Goal: Transaction & Acquisition: Download file/media

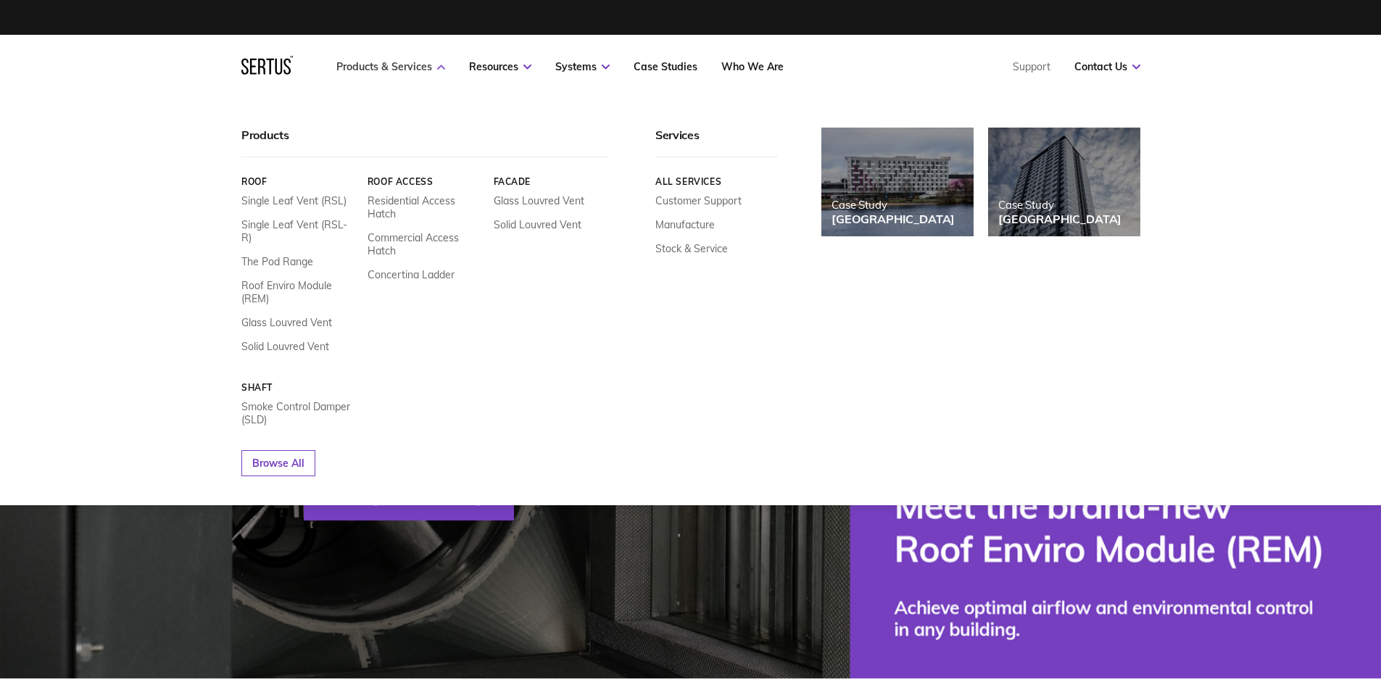
click at [439, 67] on icon at bounding box center [441, 67] width 8 height 5
click at [426, 75] on nav "Products & Services Resources Systems Case Studies Who We Are Support Contact U…" at bounding box center [690, 67] width 899 height 64
click at [305, 255] on link "The Pod Range" at bounding box center [277, 261] width 72 height 13
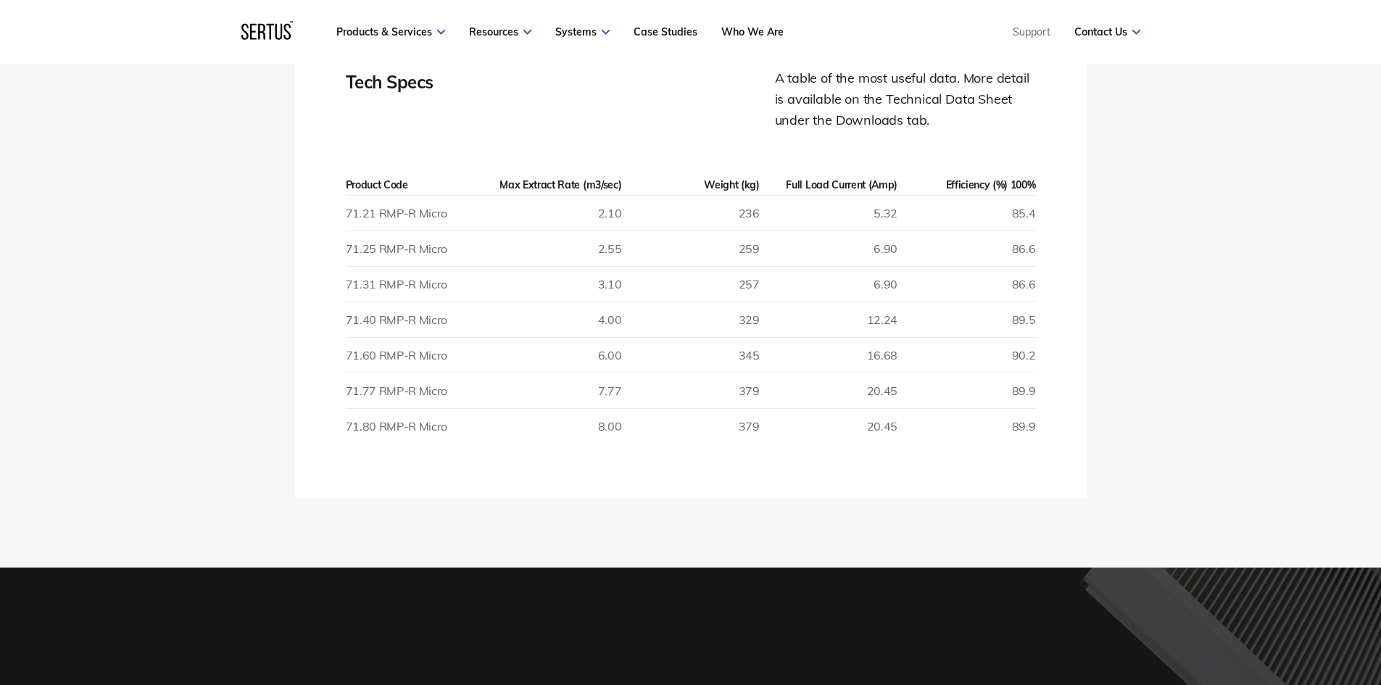
scroll to position [2480, 0]
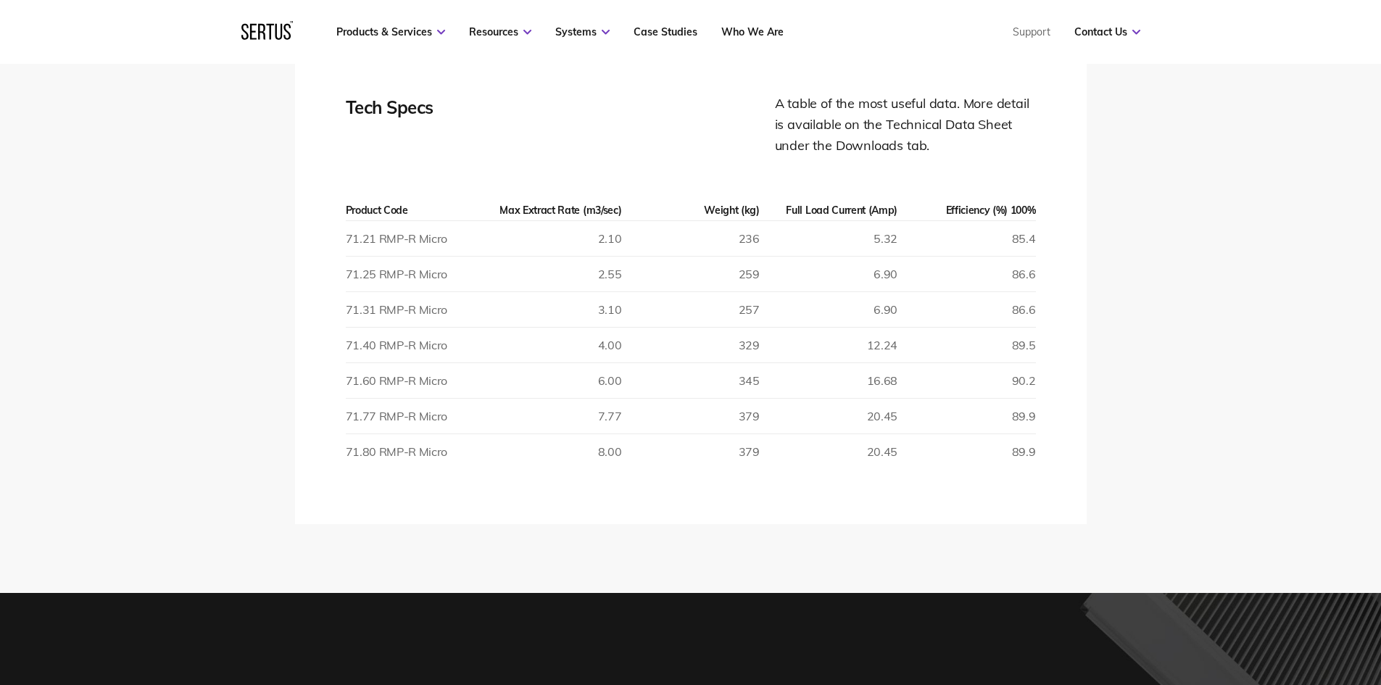
click at [291, 234] on div "Tech Specs Comparison Table Downloads Tech Specs A table of the most useful dat…" at bounding box center [690, 257] width 849 height 531
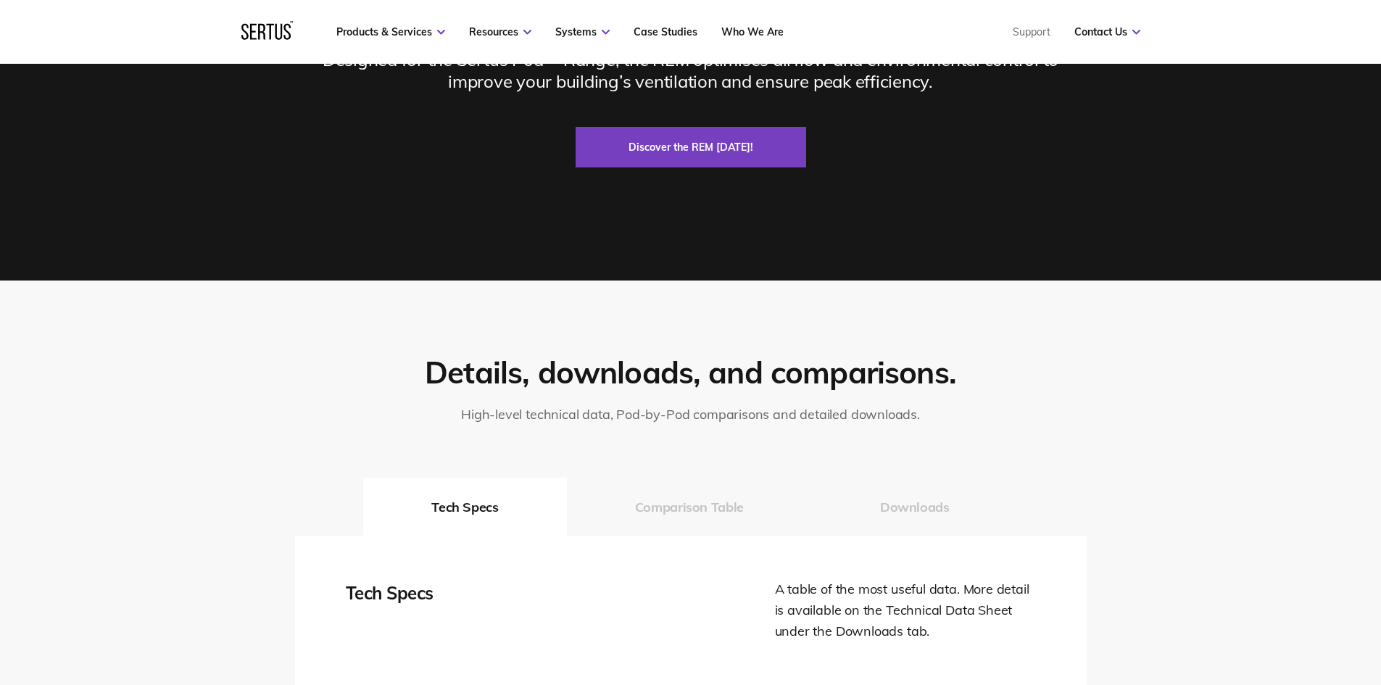
scroll to position [1906, 0]
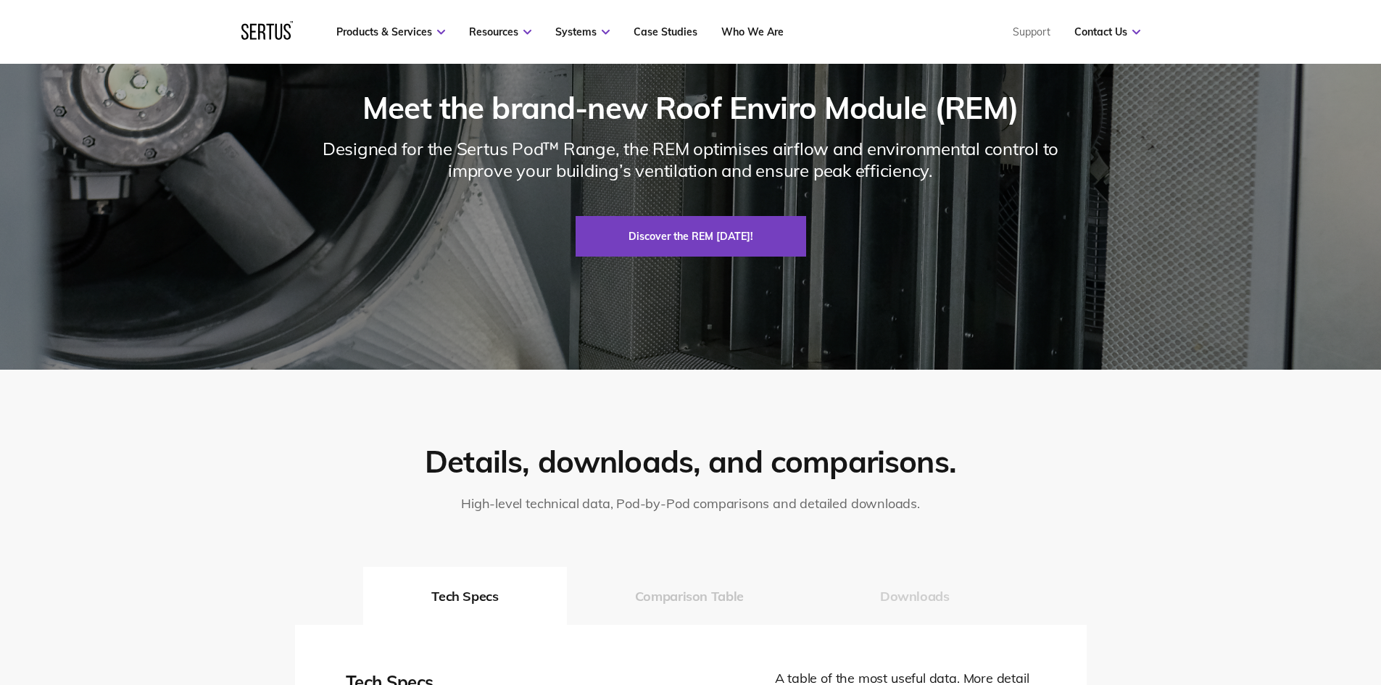
click at [909, 597] on button "Downloads" at bounding box center [915, 596] width 206 height 58
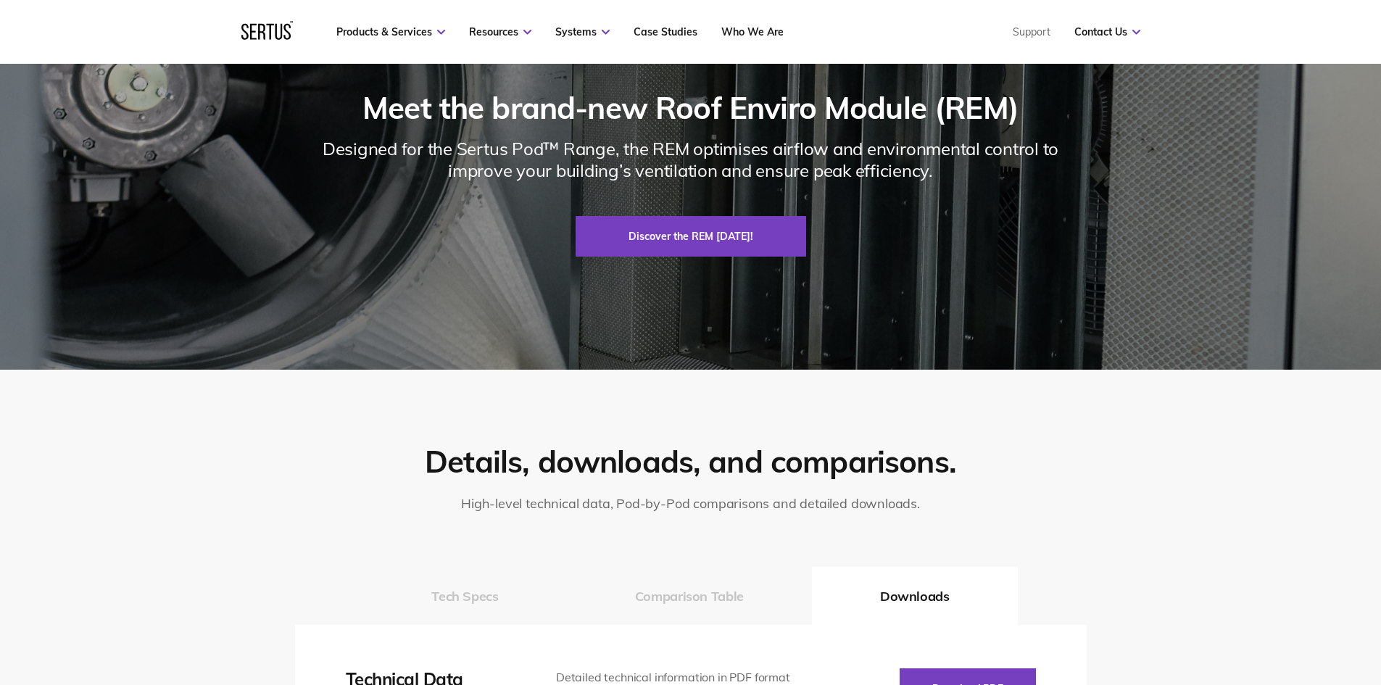
scroll to position [2280, 0]
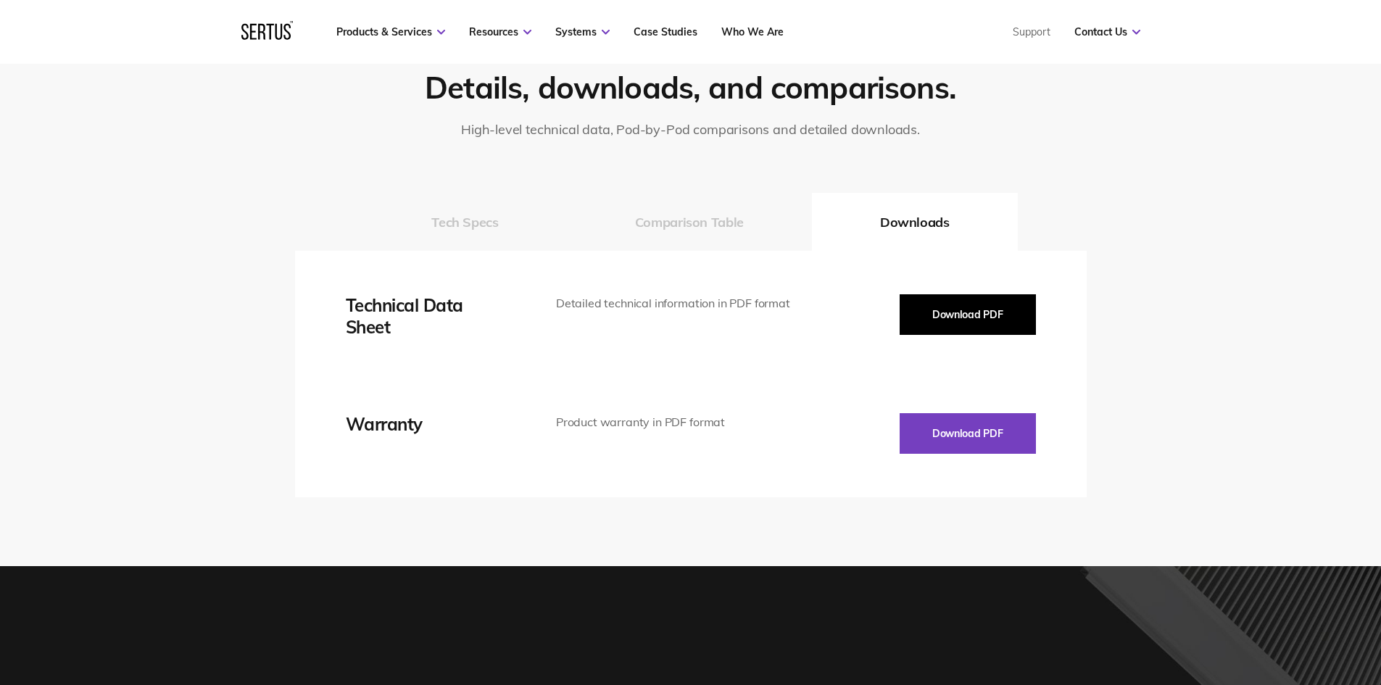
click at [994, 320] on button "Download PDF" at bounding box center [968, 314] width 136 height 41
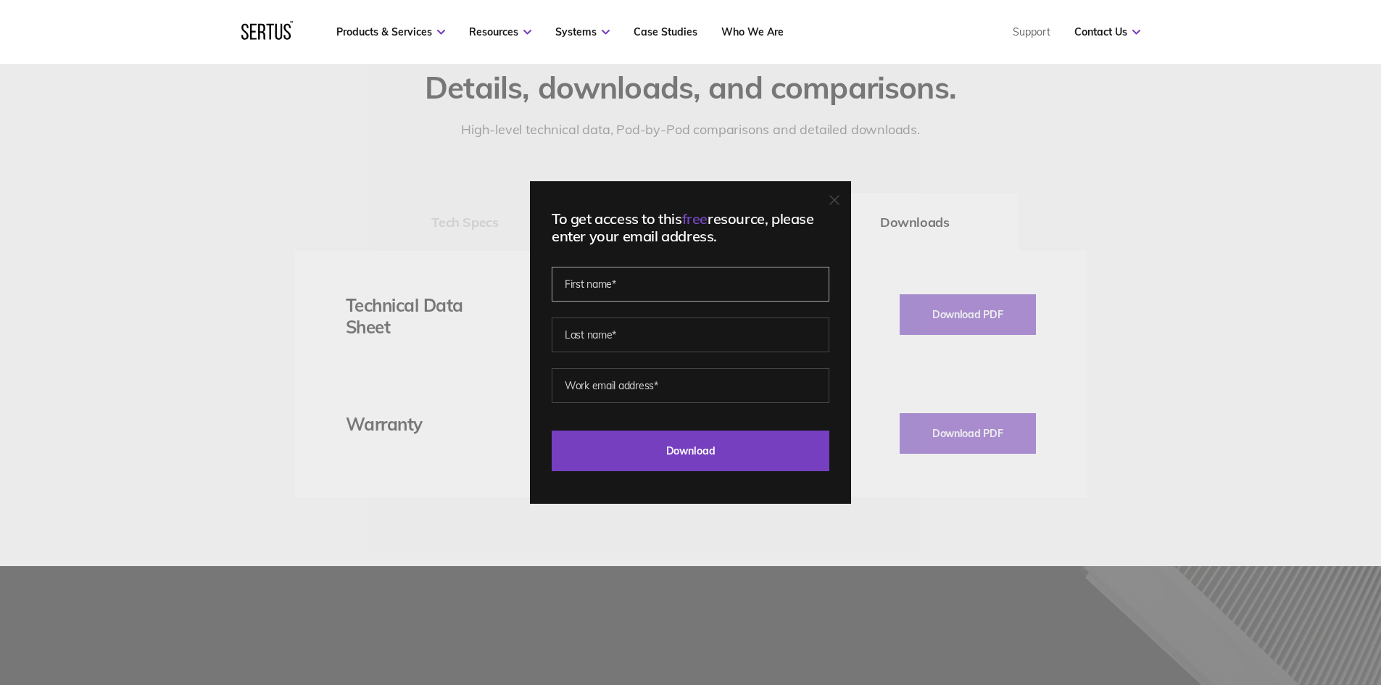
click at [718, 288] on input "text" at bounding box center [691, 284] width 278 height 35
type input "Liam"
click at [686, 325] on input "text" at bounding box center [691, 334] width 278 height 35
type input "Stanhope"
click at [639, 393] on input "email" at bounding box center [691, 385] width 278 height 35
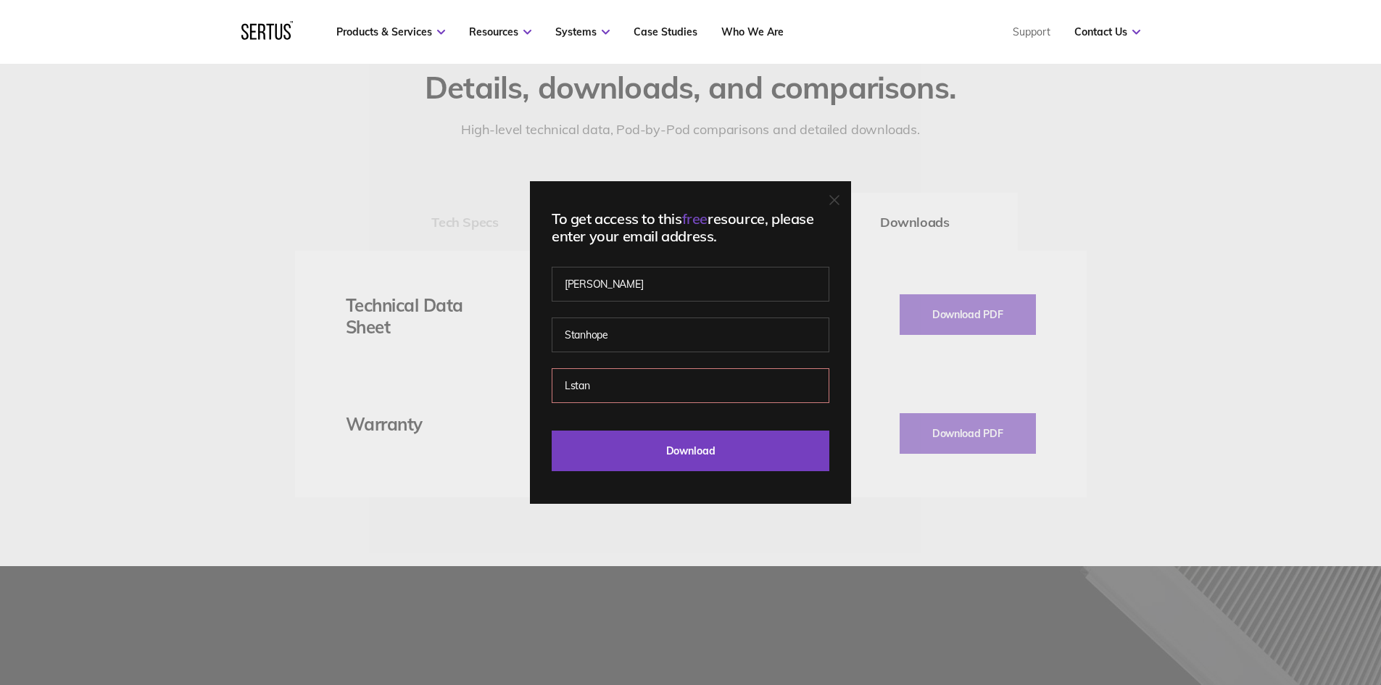
type input "Lstanhope@niblock.co.uk"
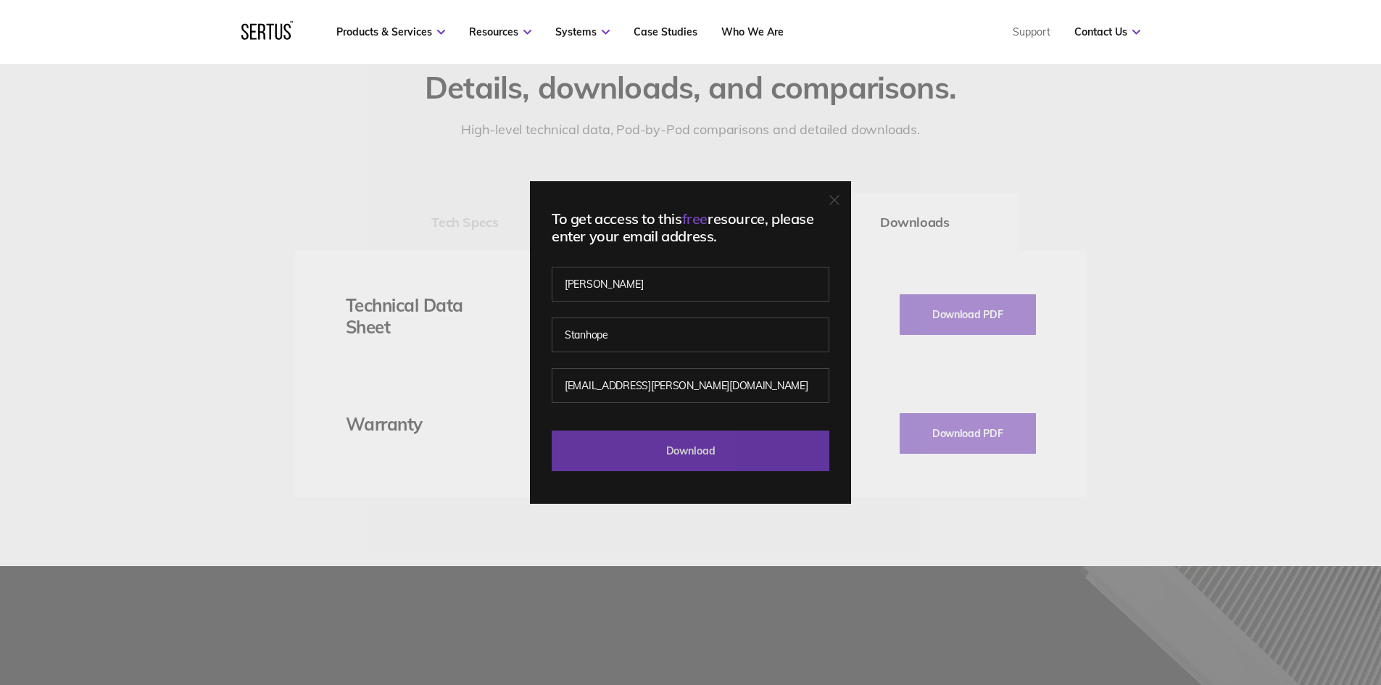
click at [701, 443] on input "Download" at bounding box center [691, 451] width 278 height 41
